Goal: Understand process/instructions: Learn how to perform a task or action

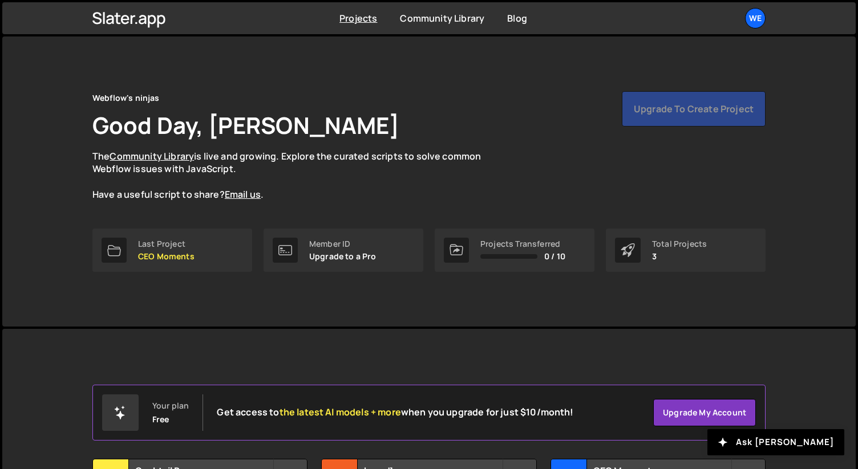
scroll to position [117, 0]
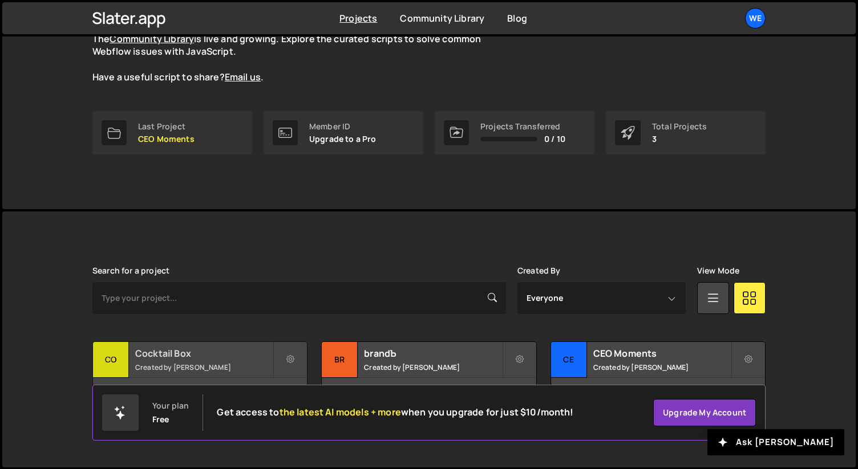
click at [182, 354] on h2 "Cocktail Box" at bounding box center [203, 353] width 137 height 13
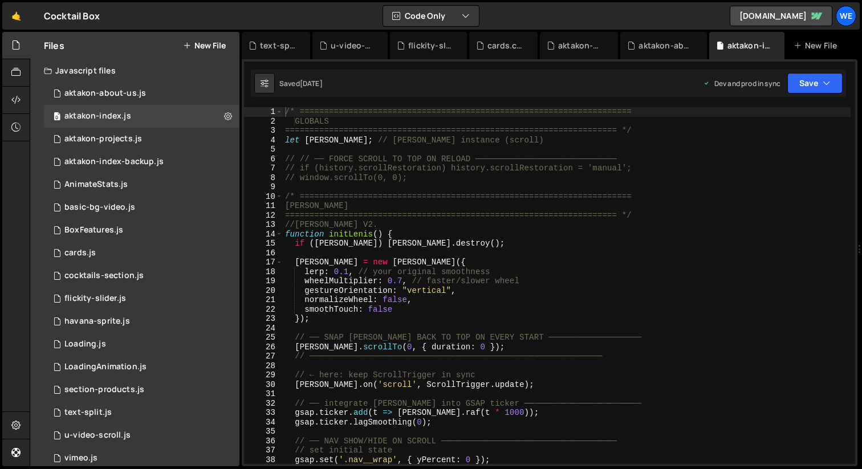
scroll to position [877, 0]
type textarea "gestureOrientation: "vertical","
click at [511, 293] on div "/* ==================================================================== GLOBALS…" at bounding box center [567, 295] width 568 height 376
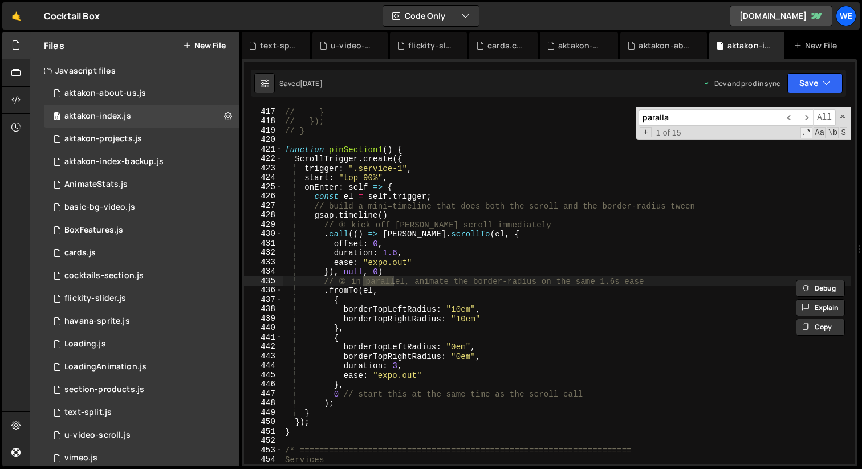
scroll to position [8034, 0]
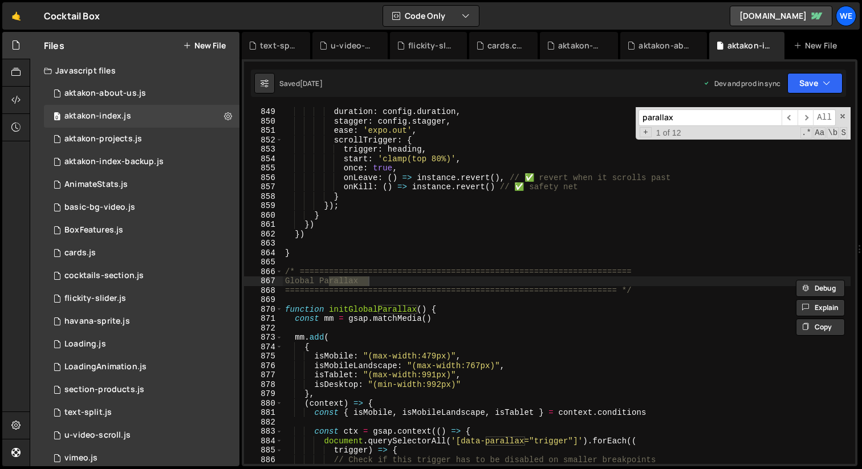
type input "parallax"
click at [453, 328] on div "duration : config . duration , stagger : config . stagger , ease : 'expo.out' ,…" at bounding box center [567, 295] width 568 height 376
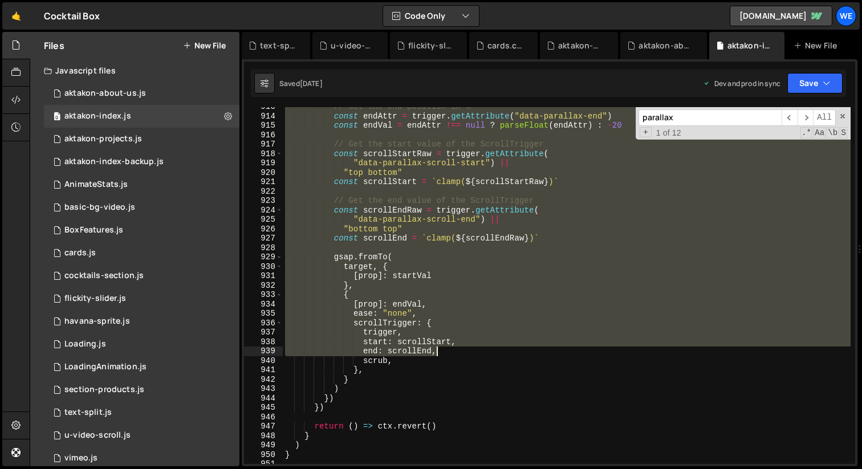
scroll to position [8733, 0]
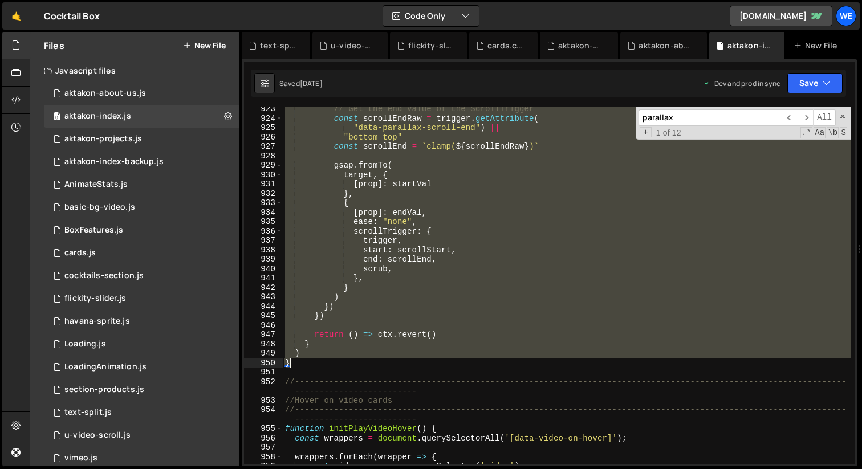
drag, startPoint x: 283, startPoint y: 269, endPoint x: 357, endPoint y: 361, distance: 118.3
click at [358, 361] on div "// Get the end value of the ScrollTrigger const scrollEndRaw = trigger . getAtt…" at bounding box center [567, 292] width 568 height 376
type textarea ") }"
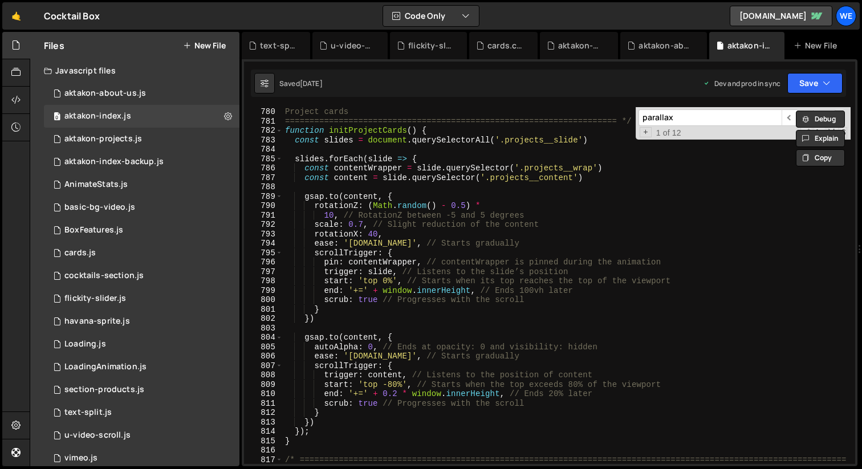
scroll to position [7376, 0]
